Goal: Check status: Check status

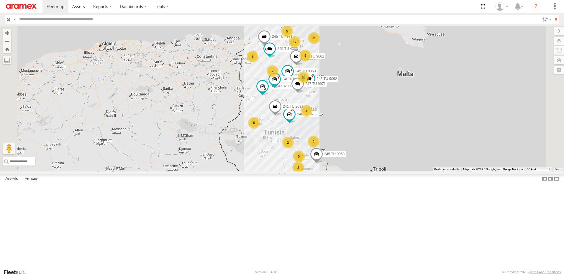
click at [312, 117] on div "4" at bounding box center [307, 111] width 12 height 12
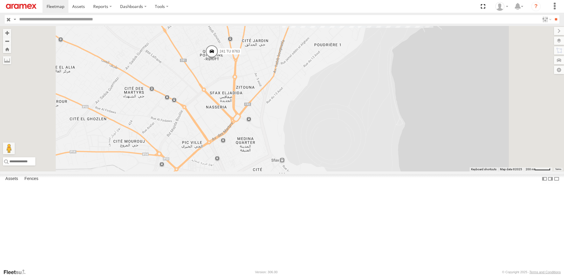
click at [218, 61] on span at bounding box center [211, 53] width 13 height 16
click at [288, 124] on div "246 TU 8288 245 TU 9053 245 TU 4331 245 TU 4333 245 TU 9061 245 TU 9062 246 TU …" at bounding box center [282, 98] width 564 height 145
click at [218, 61] on span at bounding box center [211, 53] width 13 height 16
click at [220, 54] on label at bounding box center [214, 52] width 12 height 4
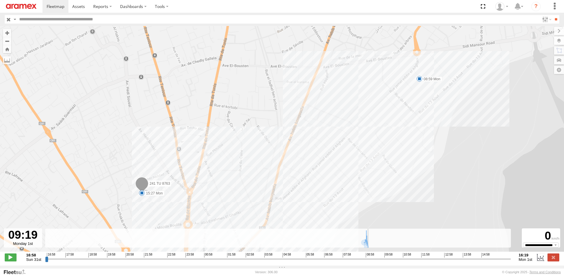
drag, startPoint x: 47, startPoint y: 264, endPoint x: 370, endPoint y: 267, distance: 323.6
click at [370, 262] on input "range" at bounding box center [278, 259] width 466 height 6
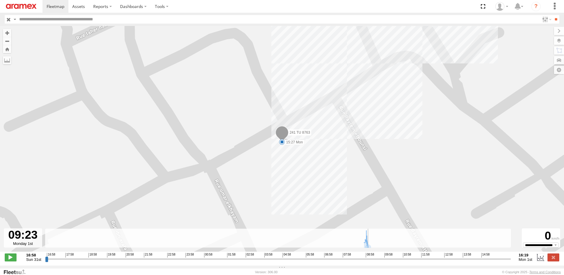
drag, startPoint x: 378, startPoint y: 263, endPoint x: 372, endPoint y: 270, distance: 10.0
type input "**********"
click at [372, 262] on input "range" at bounding box center [278, 259] width 466 height 6
click at [558, 260] on label at bounding box center [553, 257] width 12 height 8
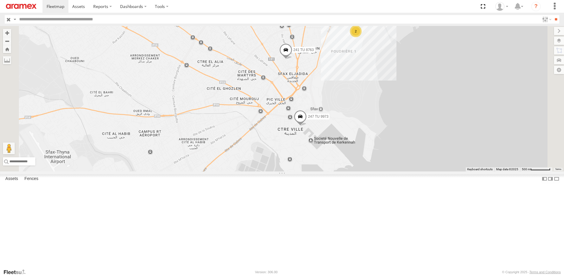
click at [307, 126] on span at bounding box center [300, 118] width 13 height 16
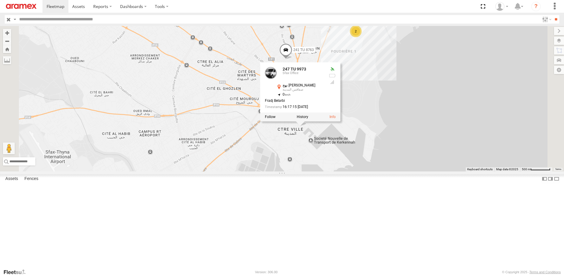
click at [265, 144] on div "241 TU 8763 247 TU 9973 2 247 TU 9973 Sfax Office نهج [PERSON_NAME] صفاقس المدي…" at bounding box center [282, 98] width 564 height 145
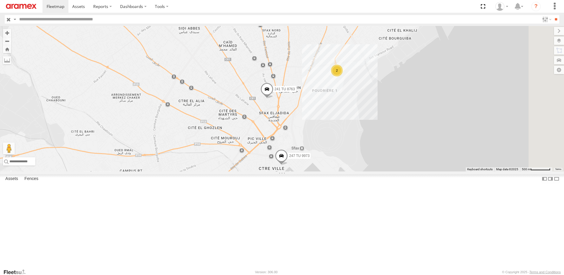
drag, startPoint x: 277, startPoint y: 100, endPoint x: 200, endPoint y: 203, distance: 128.7
click at [225, 171] on div "241 TU 8763 247 TU 9973 2" at bounding box center [282, 98] width 564 height 145
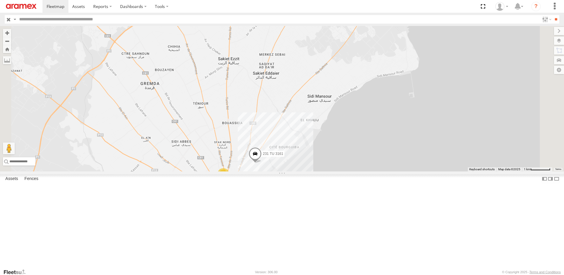
drag, startPoint x: 326, startPoint y: 183, endPoint x: 330, endPoint y: 162, distance: 21.6
click at [330, 162] on div "231 TU 3161 2" at bounding box center [282, 98] width 564 height 145
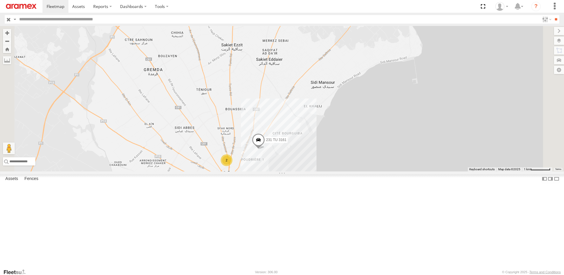
click at [232, 166] on div "2" at bounding box center [227, 160] width 12 height 12
